Goal: Find contact information: Find contact information

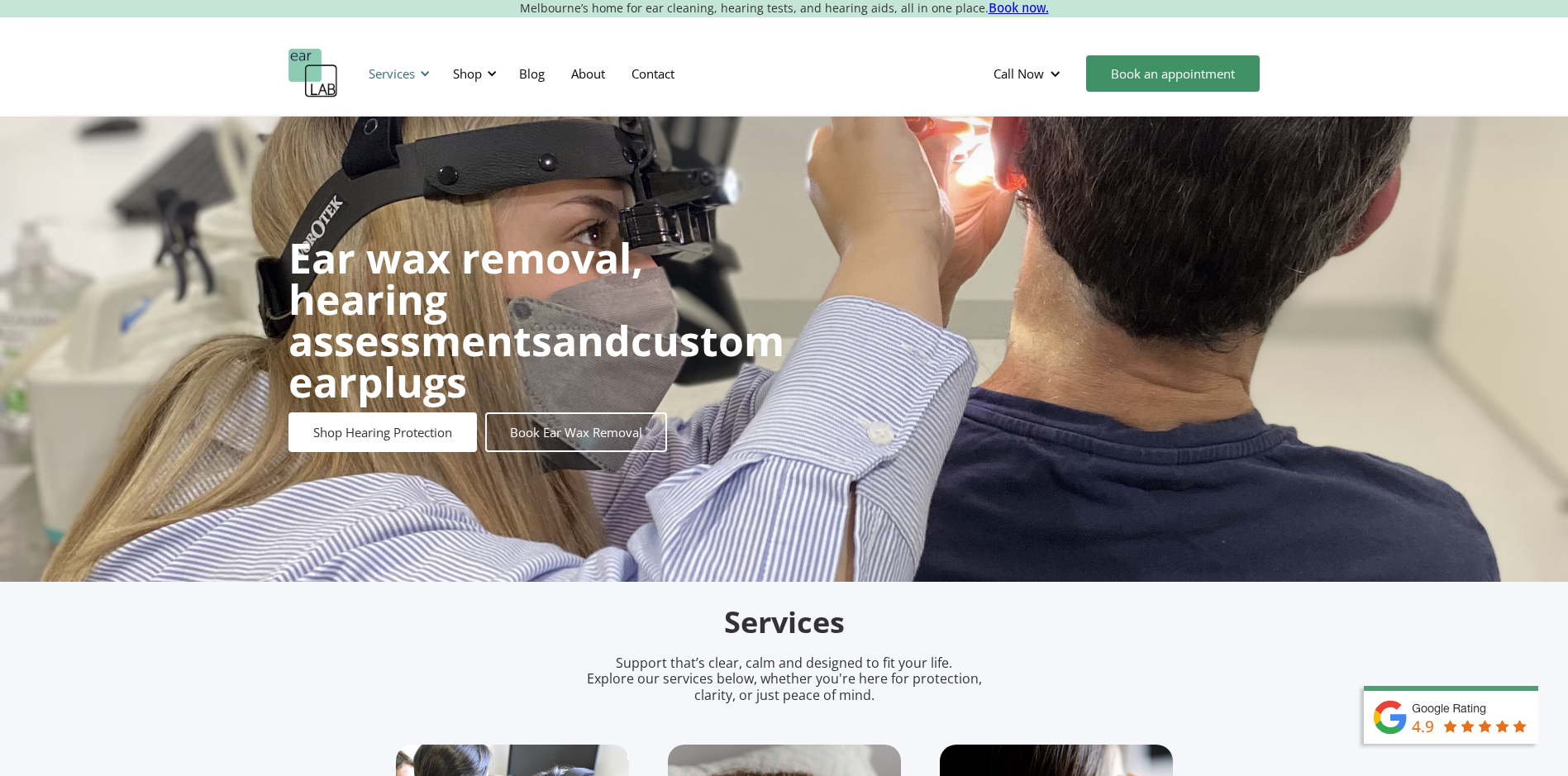
click at [413, 70] on div "Services" at bounding box center [391, 74] width 46 height 16
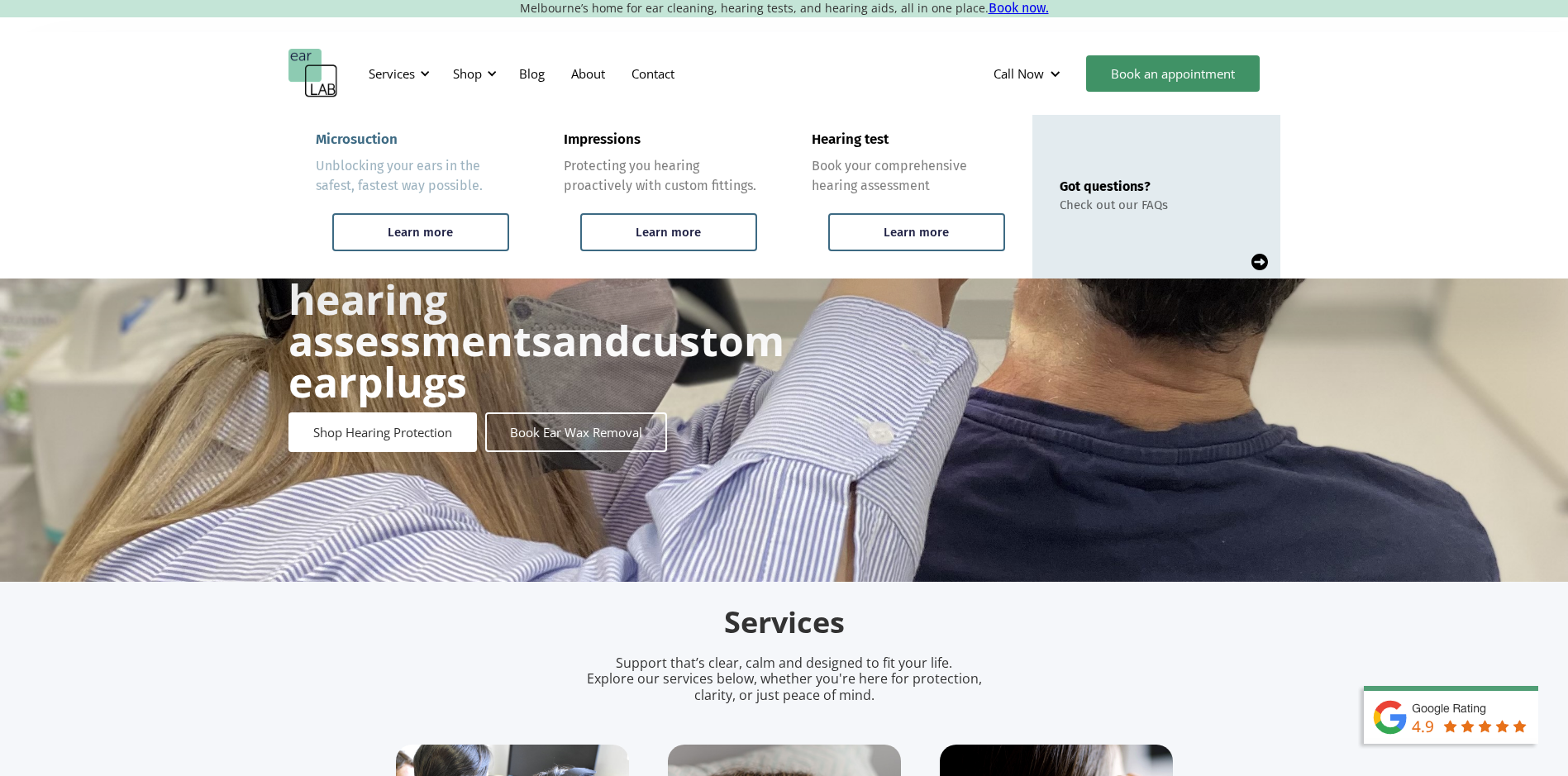
click at [424, 153] on div "Microsuction Unblocking your ears in the safest, fastest way possible." at bounding box center [412, 164] width 193 height 65
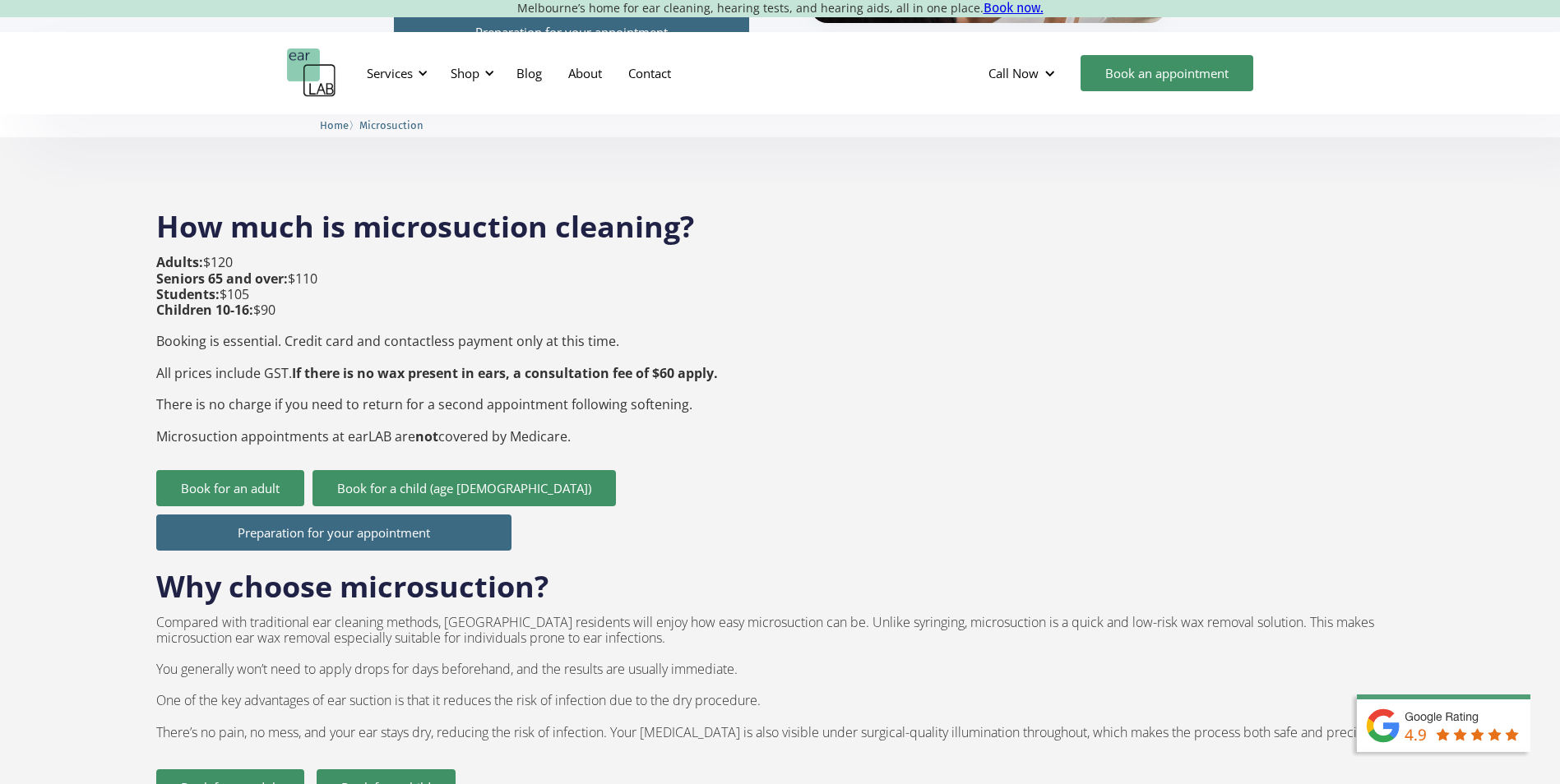
scroll to position [576, 0]
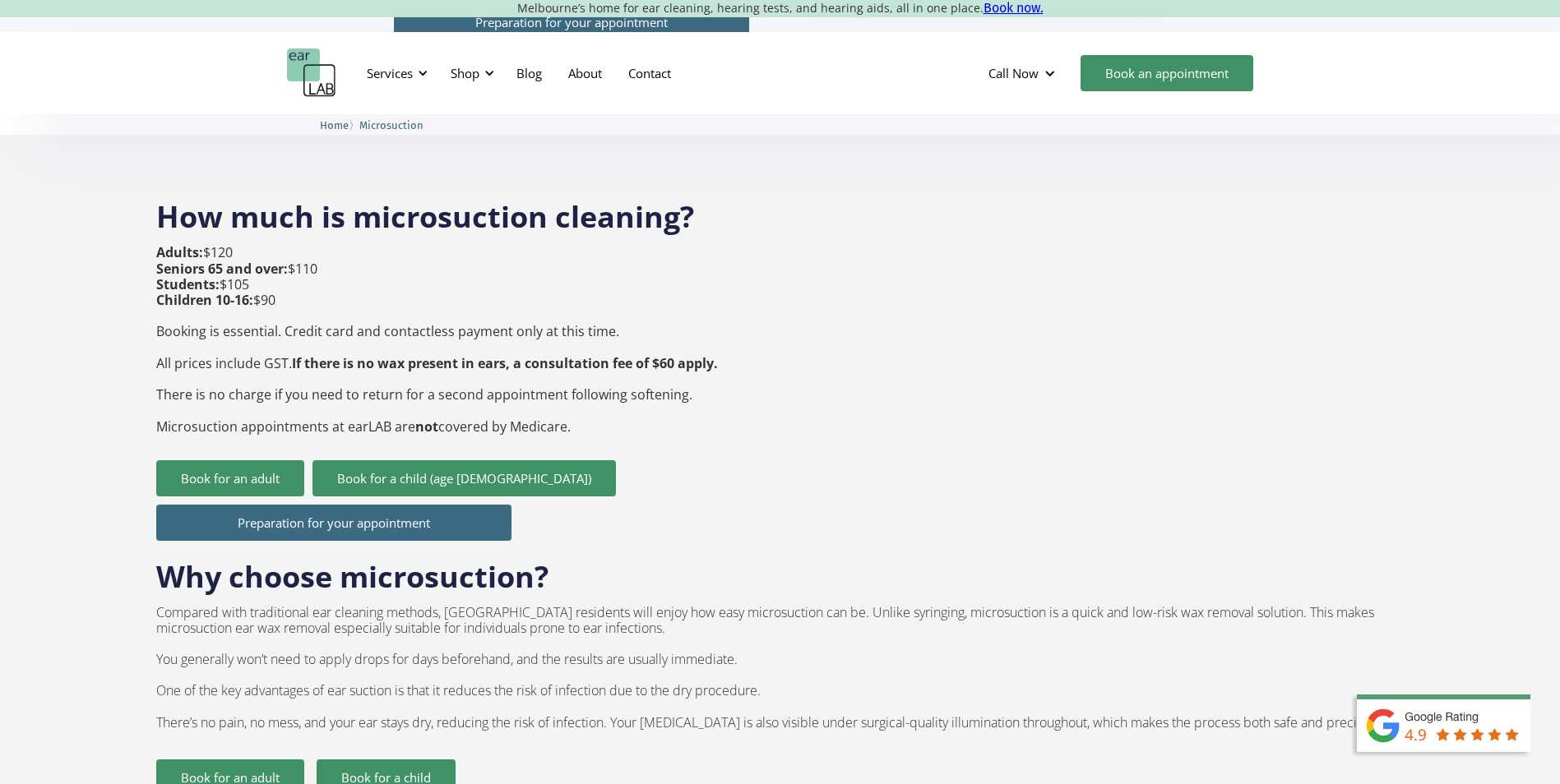
drag, startPoint x: 254, startPoint y: 222, endPoint x: 158, endPoint y: 221, distance: 96.0
click at [158, 245] on p "Adults: $120 Seniors 65 and over: $110 Students: $105 Children 10-16: $90 Booki…" at bounding box center [437, 339] width 562 height 189
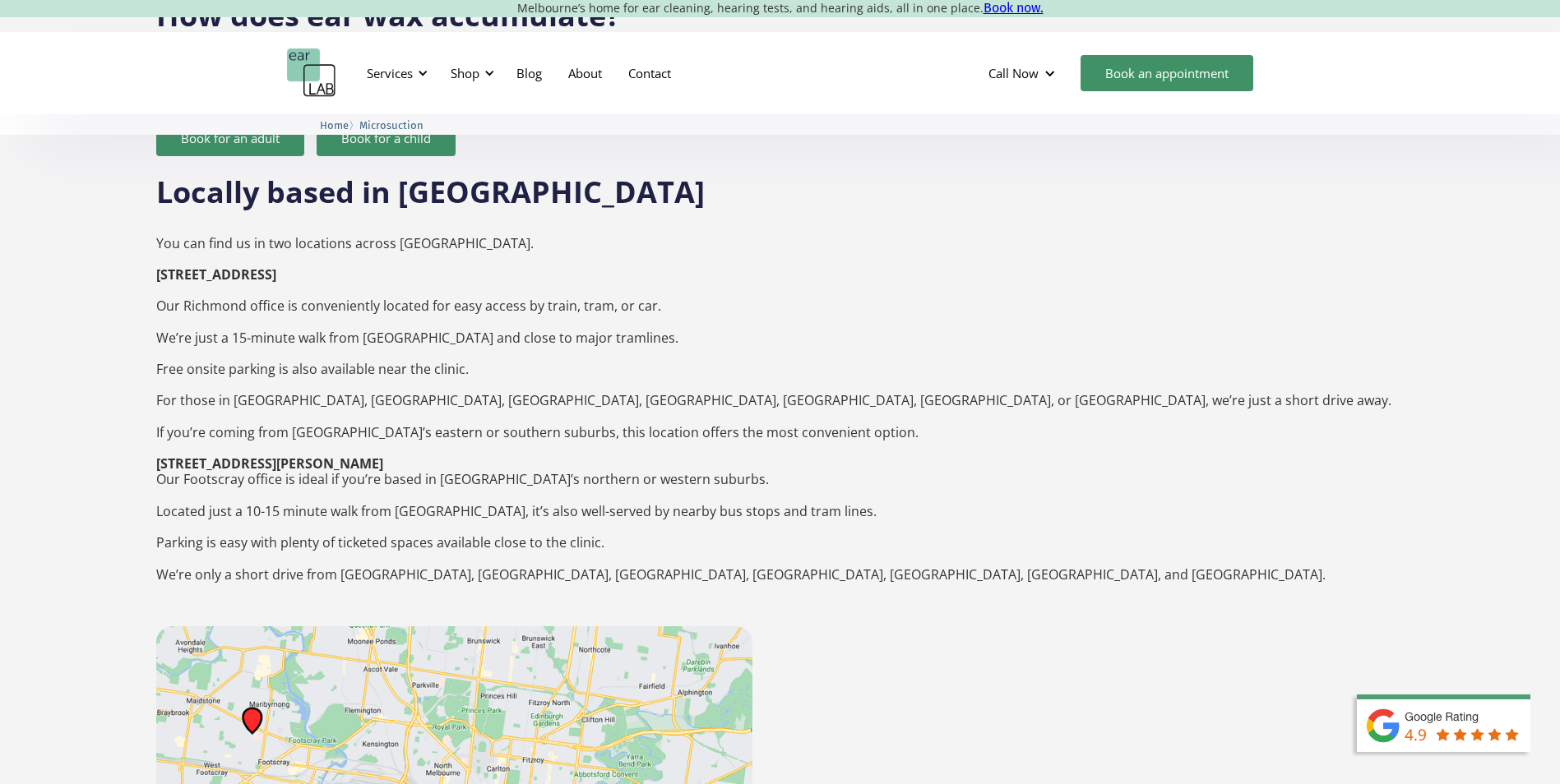
scroll to position [2301, 0]
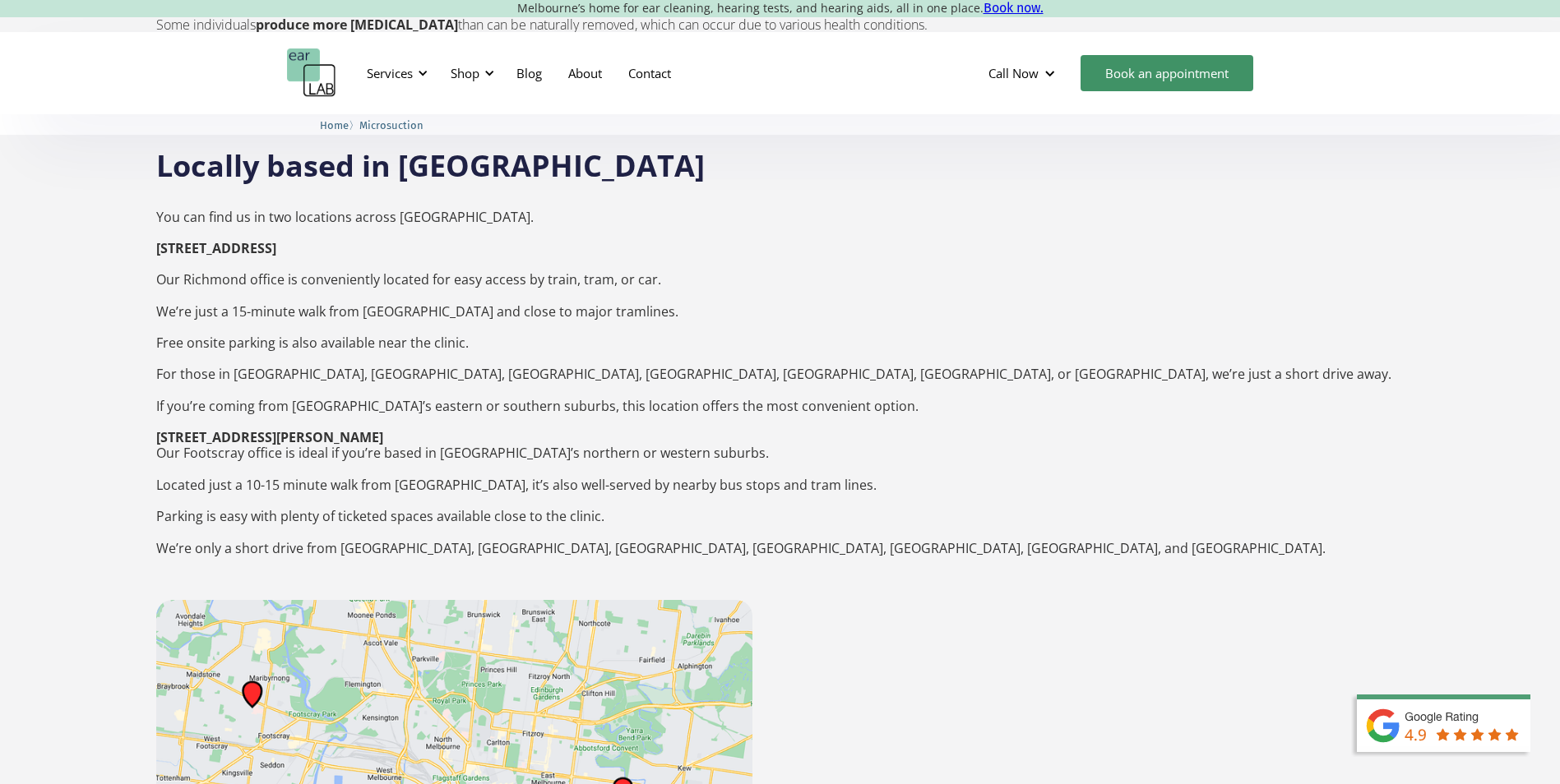
click at [157, 428] on strong "[STREET_ADDRESS][PERSON_NAME]" at bounding box center [270, 437] width 227 height 18
drag, startPoint x: 150, startPoint y: 404, endPoint x: 514, endPoint y: 399, distance: 364.0
copy strong "[STREET_ADDRESS][PERSON_NAME]"
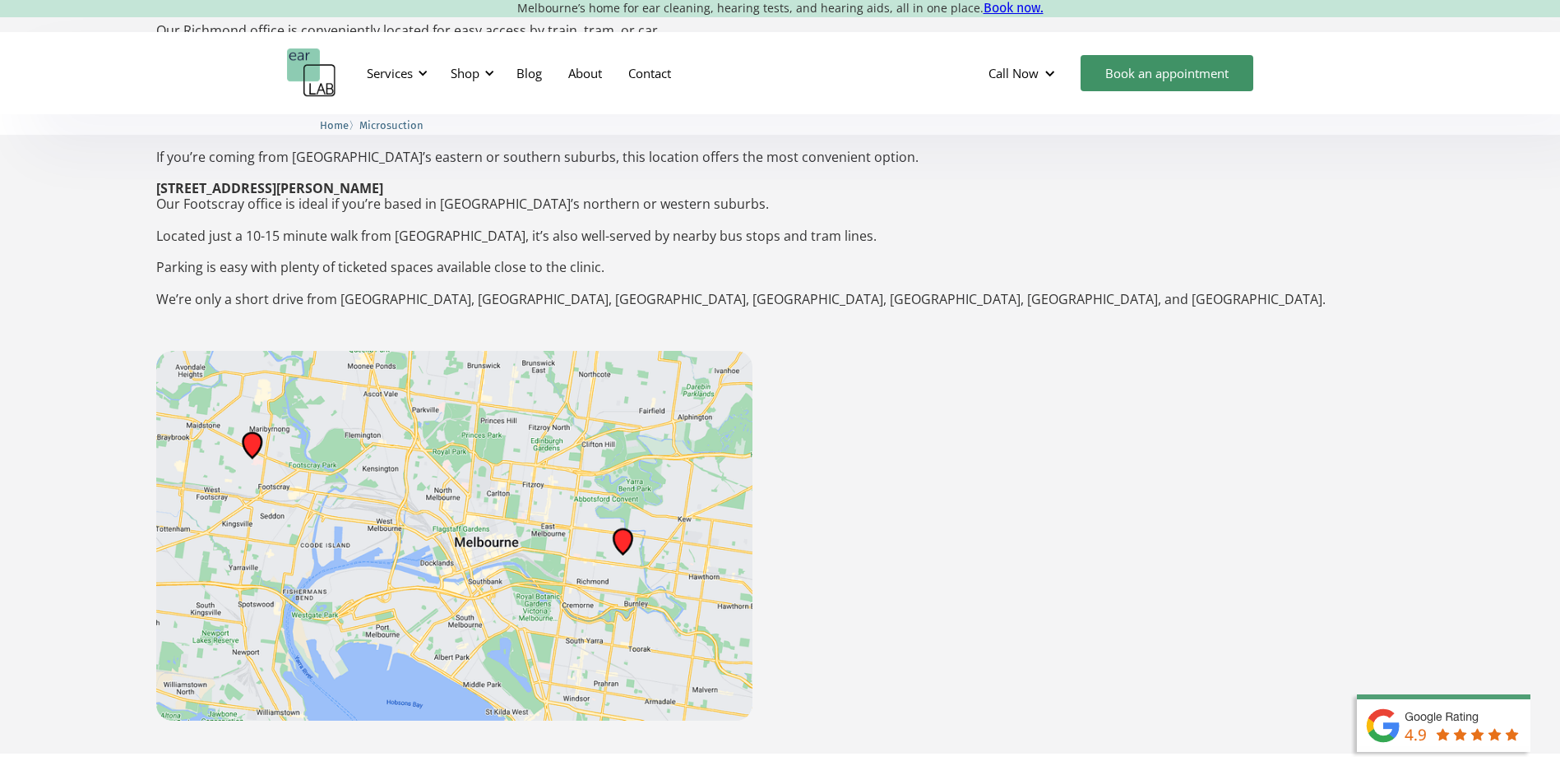
scroll to position [2400, 0]
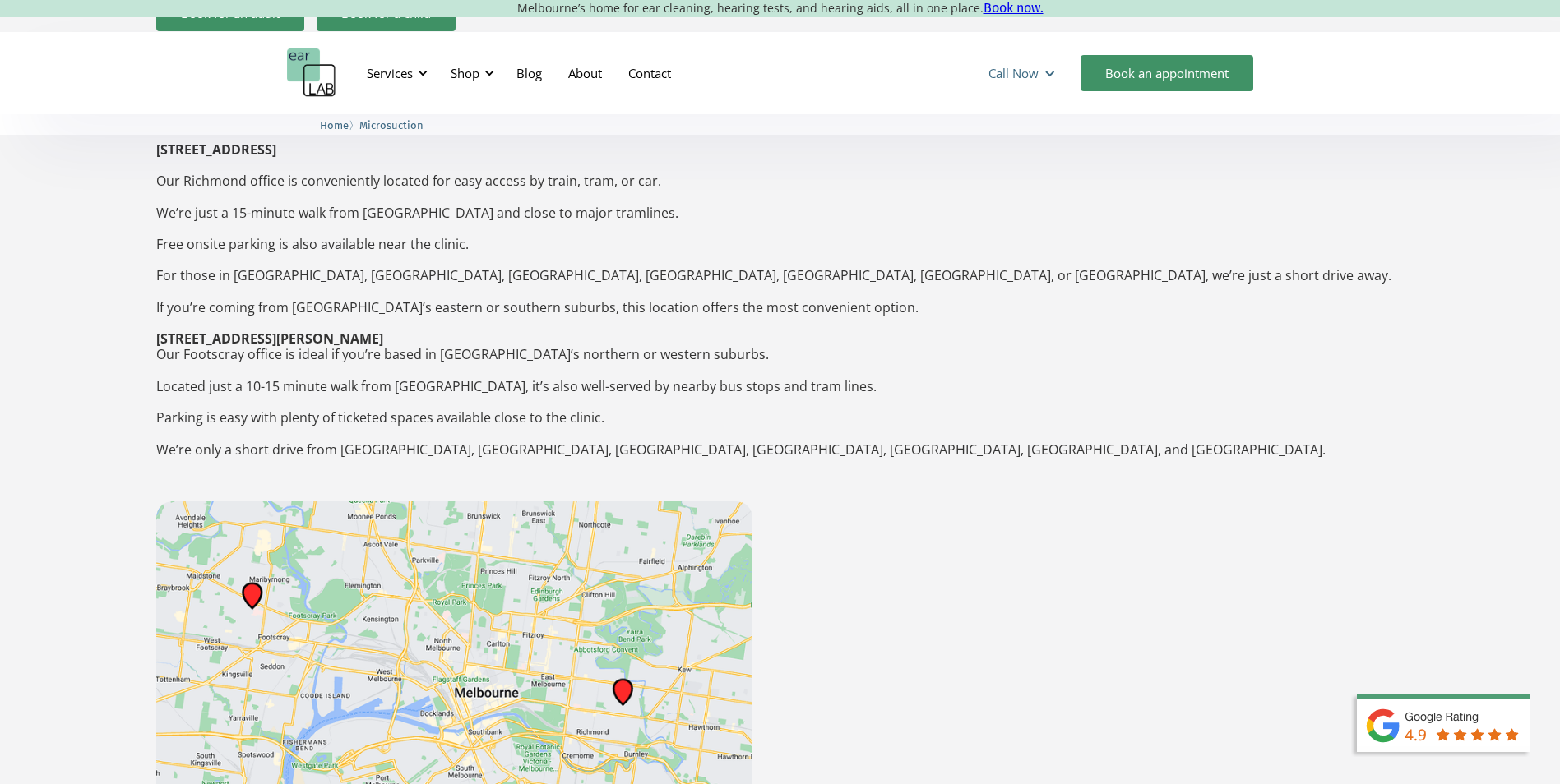
click at [1044, 77] on div at bounding box center [1050, 73] width 13 height 13
click at [1034, 148] on link "Footscray (0393177567)" at bounding box center [1090, 144] width 231 height 31
click at [1084, 443] on p "You can find us in two locations across [GEOGRAPHIC_DATA]. [STREET_ADDRESS] ‍ O…" at bounding box center [781, 291] width 1249 height 394
click at [1007, 77] on div "Call Now" at bounding box center [1013, 73] width 50 height 16
